Goal: Answer question/provide support: Answer question/provide support

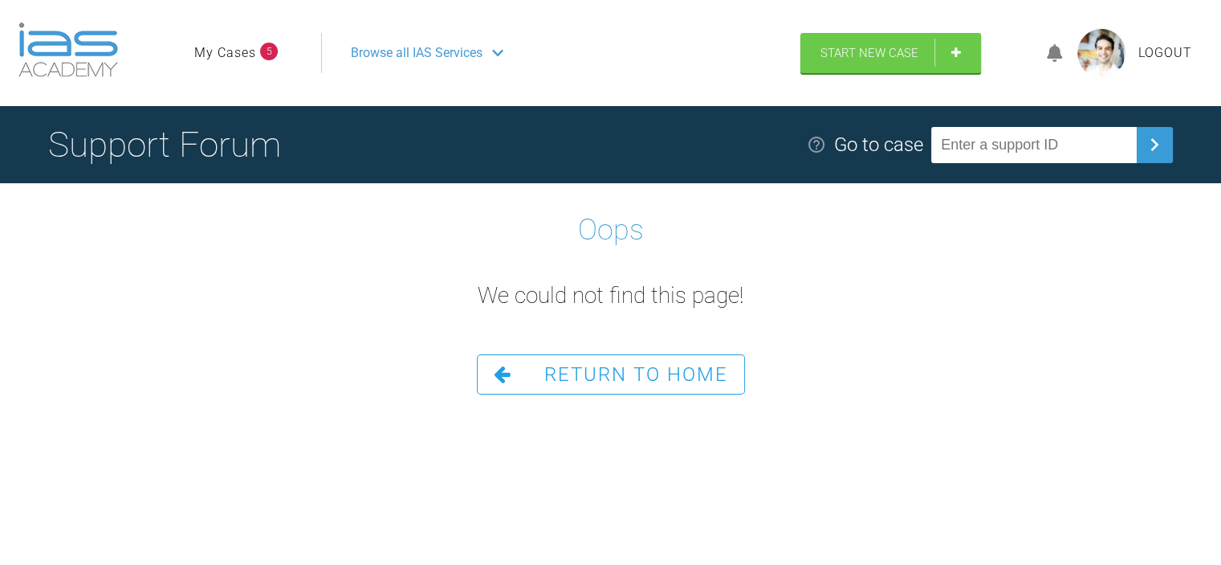
click at [267, 51] on span "5" at bounding box center [269, 52] width 18 height 18
click at [222, 53] on link "My Cases" at bounding box center [225, 53] width 62 height 21
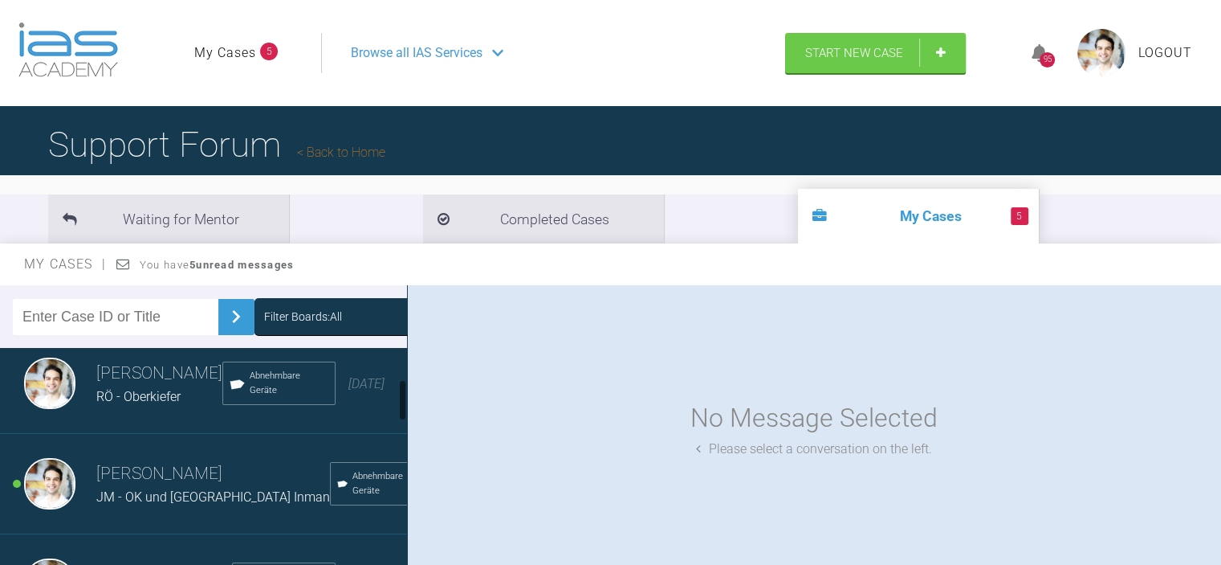
scroll to position [161, 0]
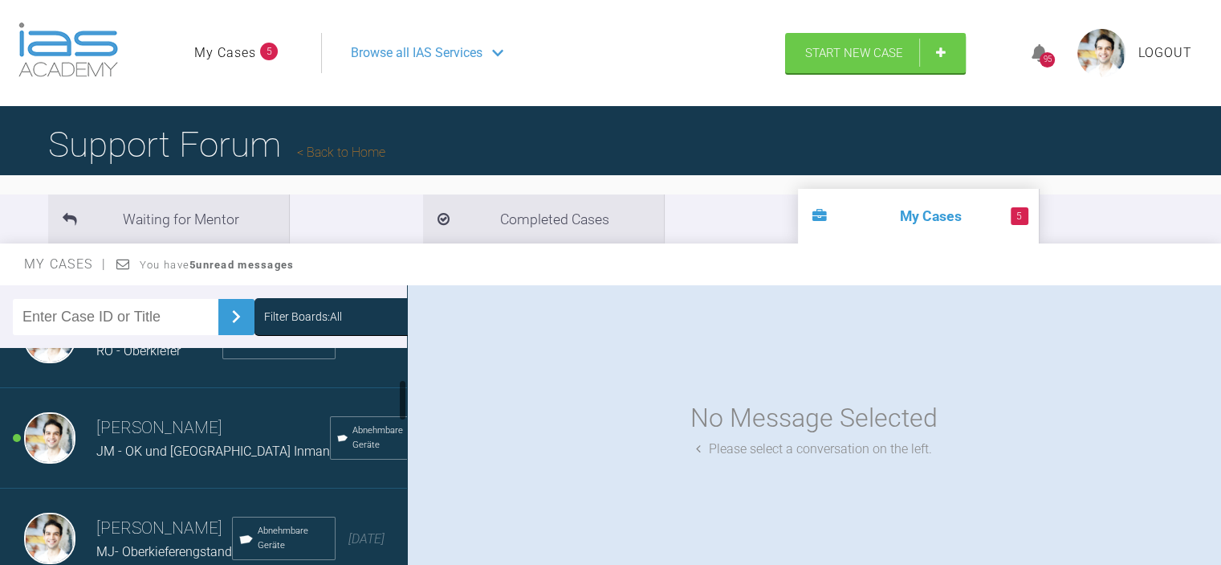
click at [213, 459] on span "JM - OK und [GEOGRAPHIC_DATA] Inman" at bounding box center [213, 450] width 234 height 15
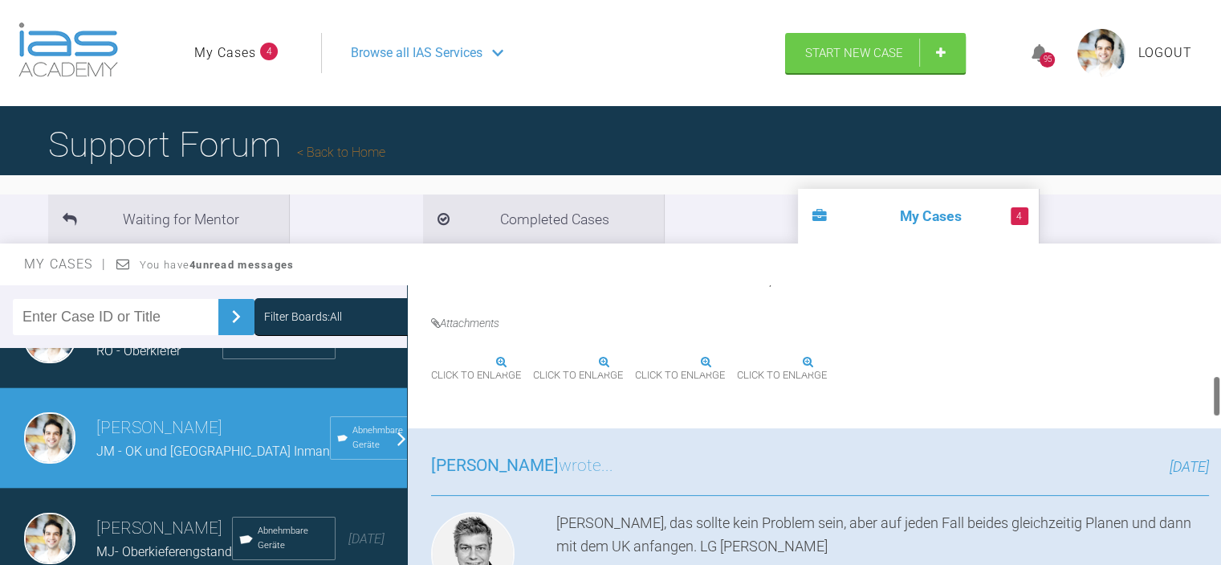
scroll to position [642, 0]
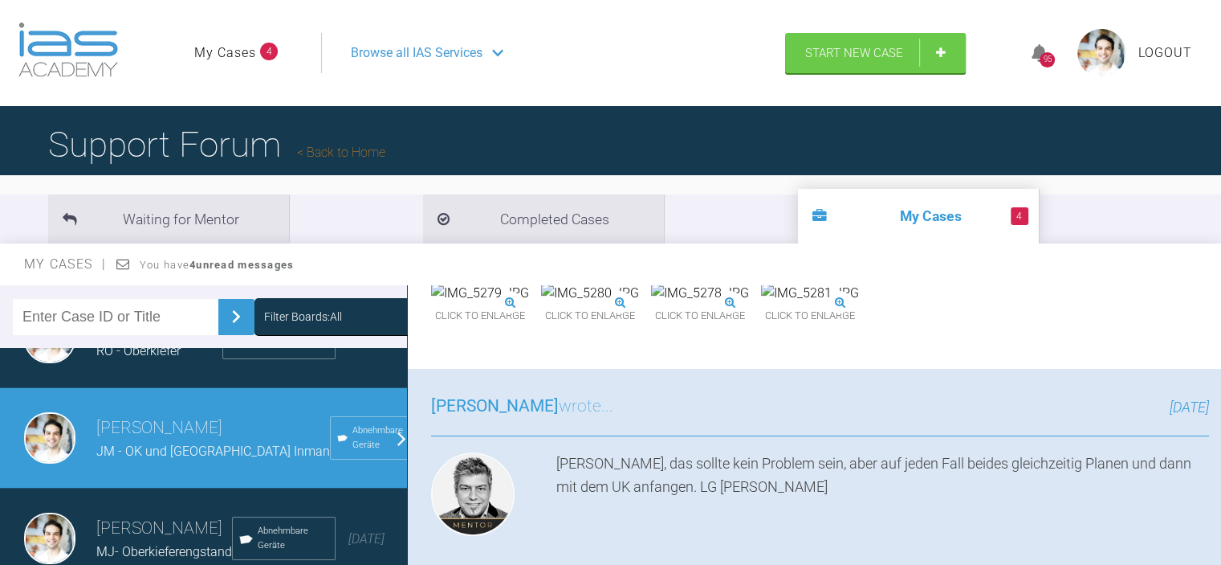
click at [529, 304] on img at bounding box center [480, 293] width 98 height 21
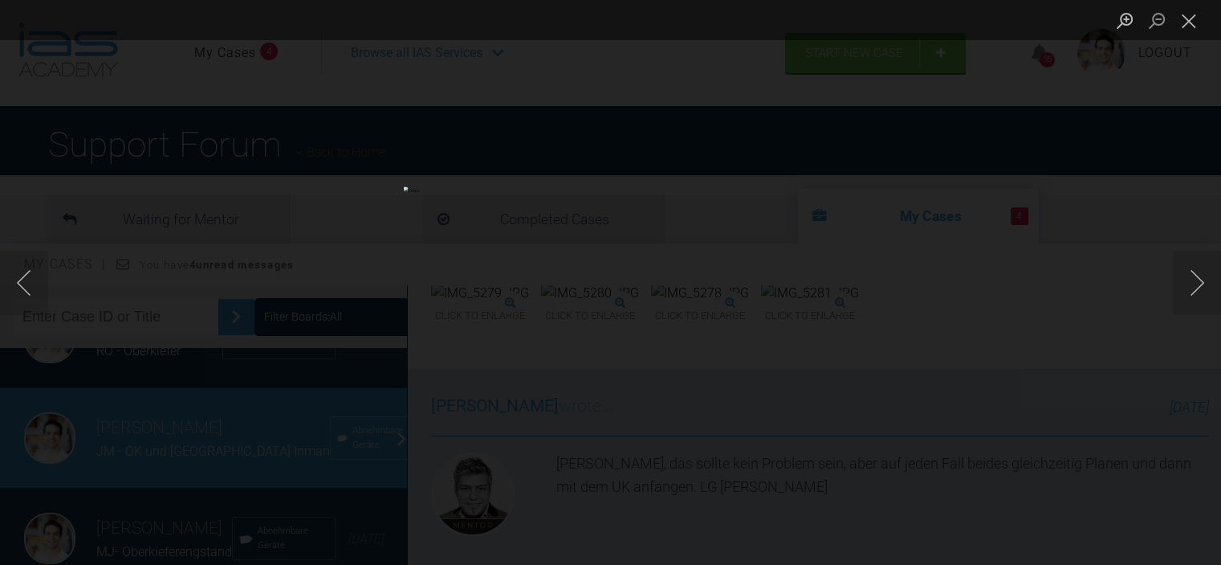
click at [887, 208] on div "Lightbox" at bounding box center [610, 282] width 1221 height 565
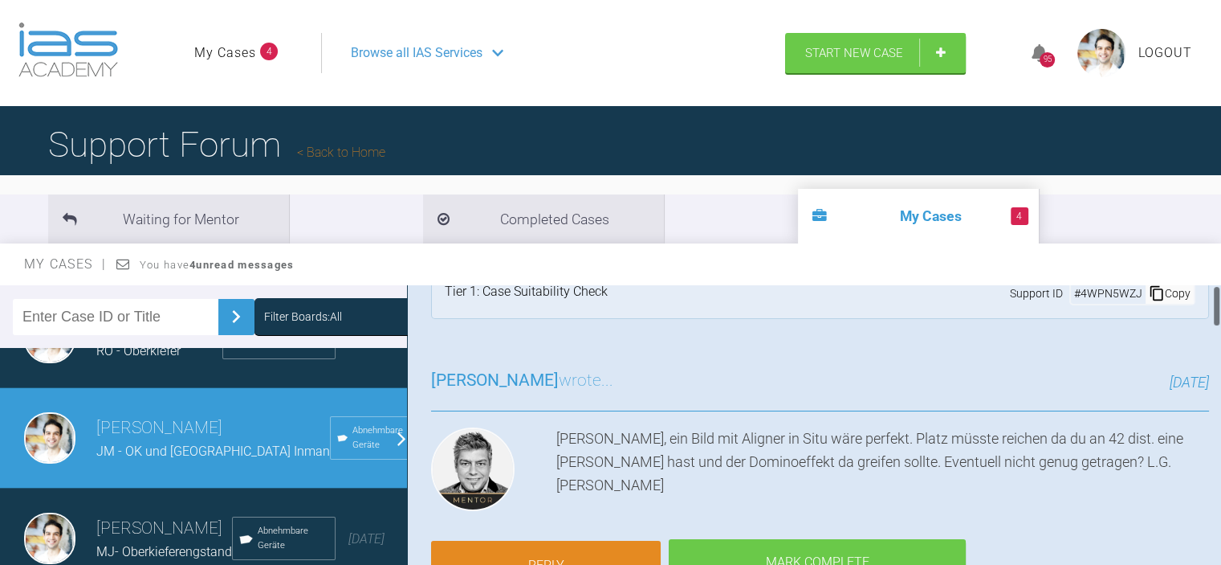
scroll to position [80, 0]
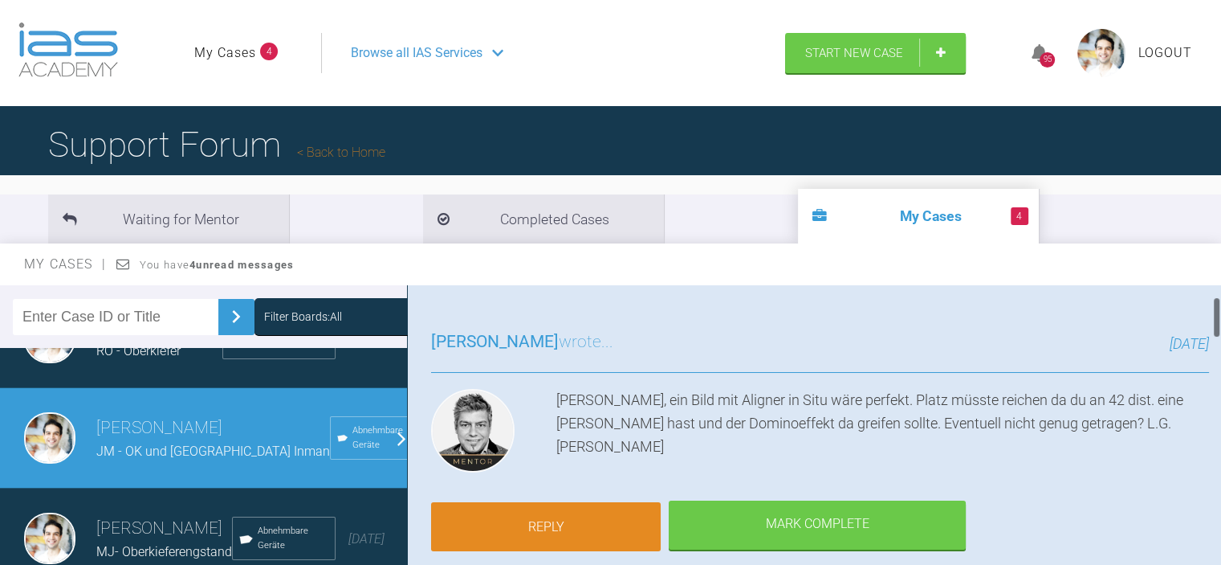
click at [565, 529] on link "Reply" at bounding box center [546, 527] width 230 height 50
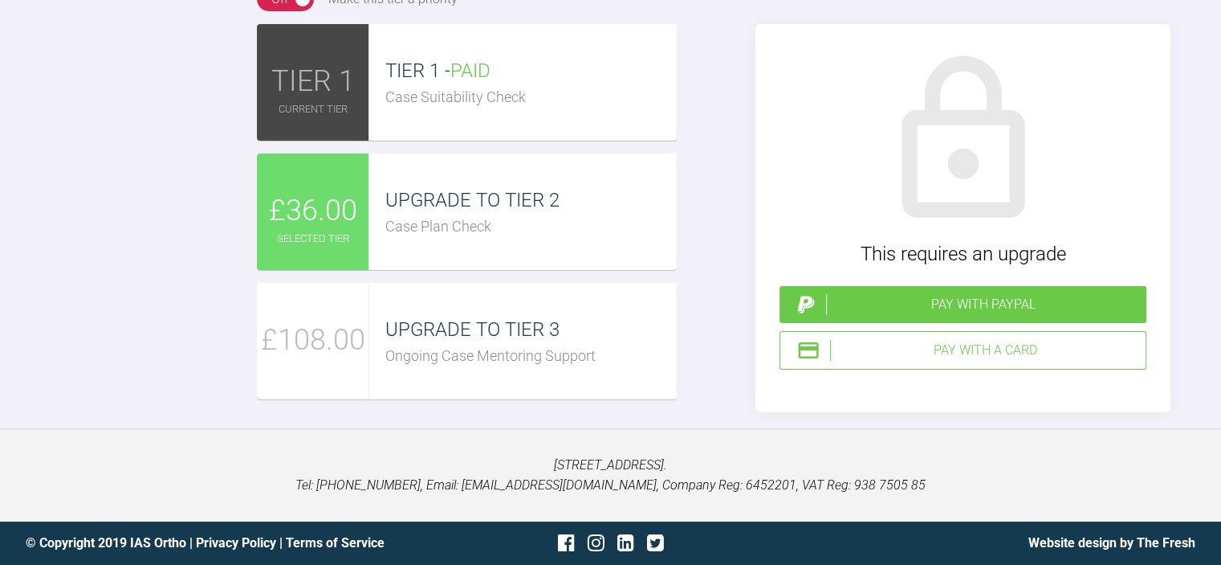
scroll to position [2947, 0]
click at [425, 141] on div "TIER 1 - PAID Case Suitability Check" at bounding box center [522, 82] width 307 height 116
click at [340, 105] on span "TIER 1" at bounding box center [313, 82] width 84 height 47
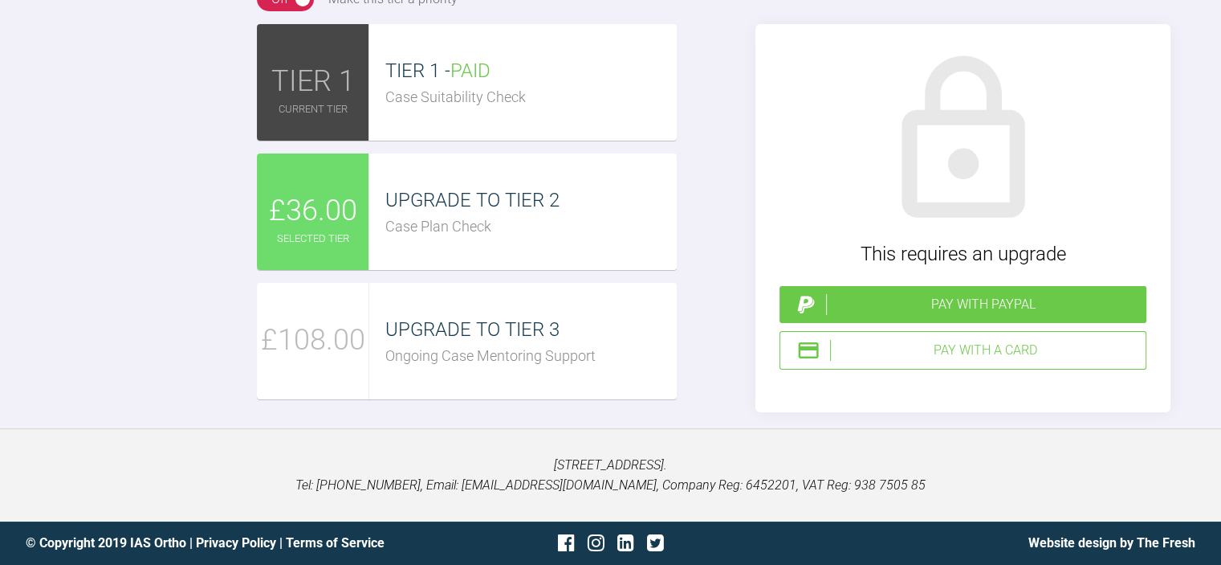
scroll to position [3194, 0]
click at [312, 105] on span "TIER 1" at bounding box center [313, 82] width 84 height 47
drag, startPoint x: 418, startPoint y: 124, endPoint x: 420, endPoint y: 135, distance: 10.6
click at [419, 127] on div "TIER 1 - PAID Case Suitability Check" at bounding box center [522, 82] width 307 height 116
click at [422, 82] on span "TIER 1 - PAID" at bounding box center [437, 70] width 105 height 22
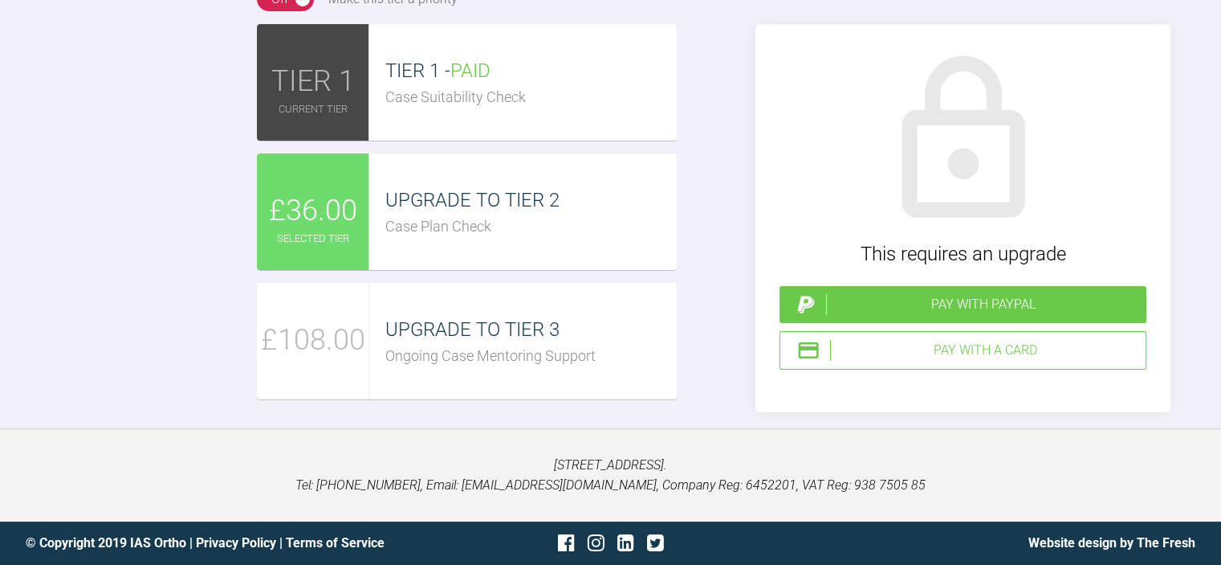
click at [409, 109] on div "Case Suitability Check" at bounding box center [530, 97] width 291 height 23
click at [311, 270] on div "£36.00" at bounding box center [313, 211] width 112 height 116
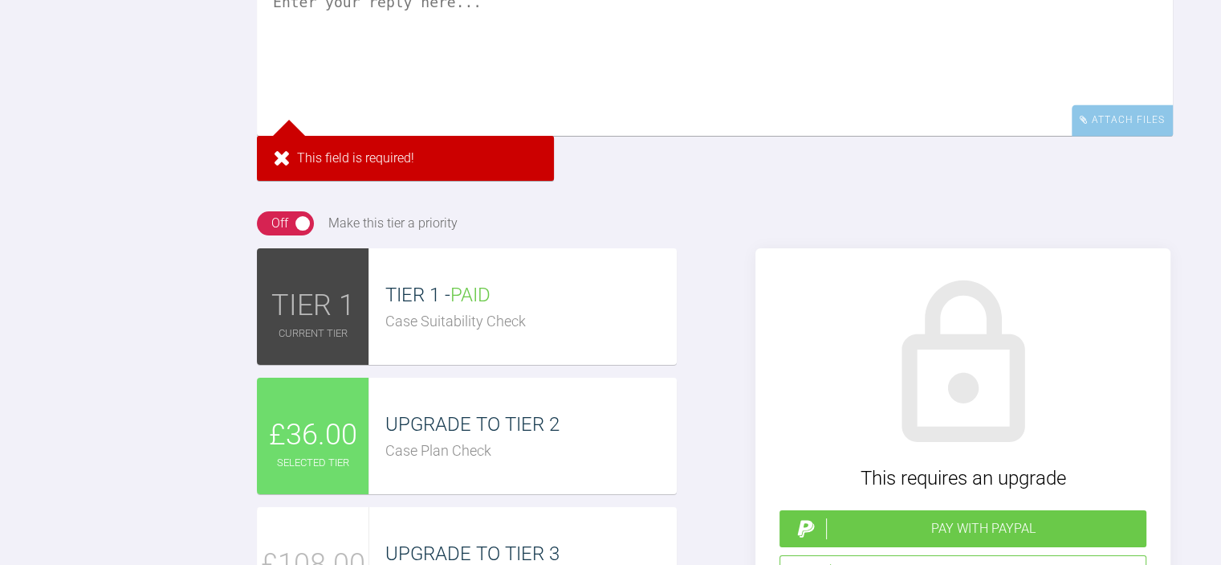
scroll to position [2391, 0]
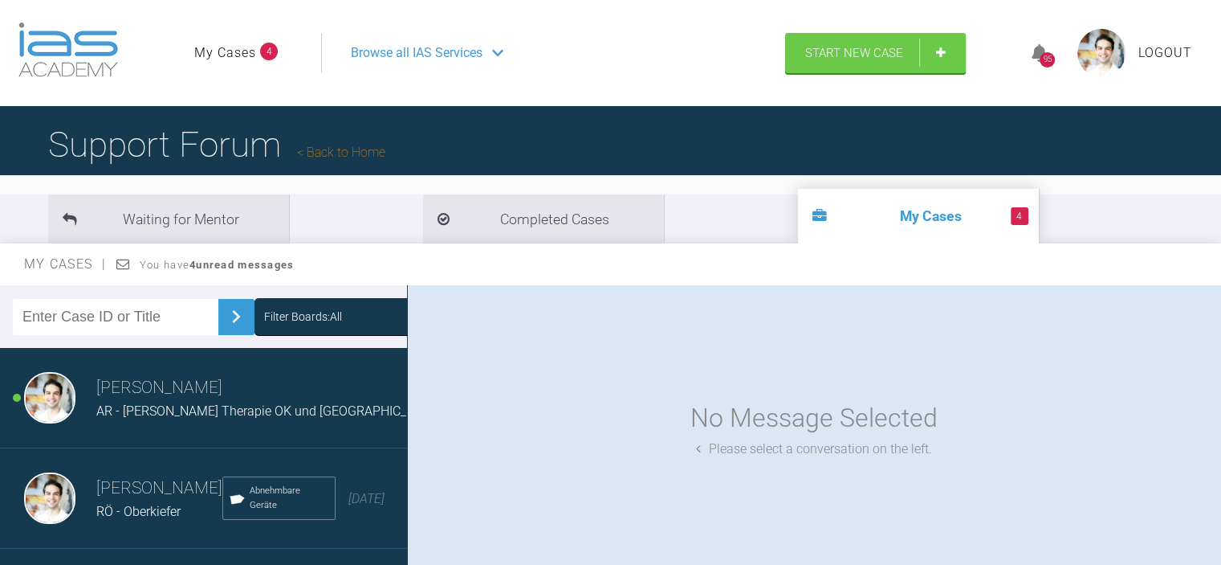
click at [1176, 50] on span "Logout" at bounding box center [1166, 53] width 54 height 21
